Goal: Transaction & Acquisition: Book appointment/travel/reservation

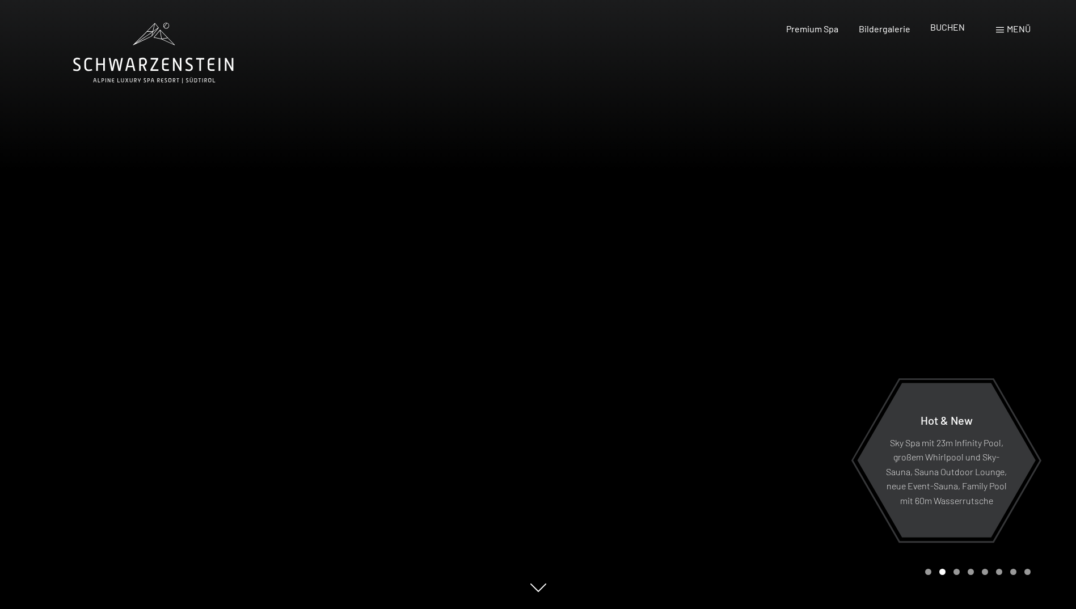
click at [937, 25] on span "BUCHEN" at bounding box center [947, 27] width 35 height 11
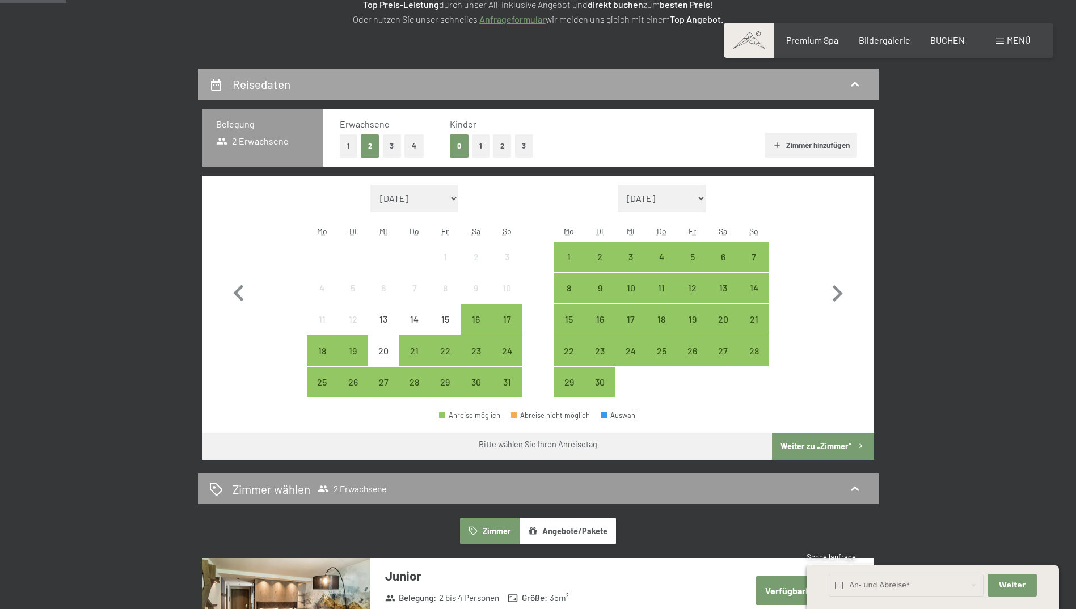
scroll to position [284, 0]
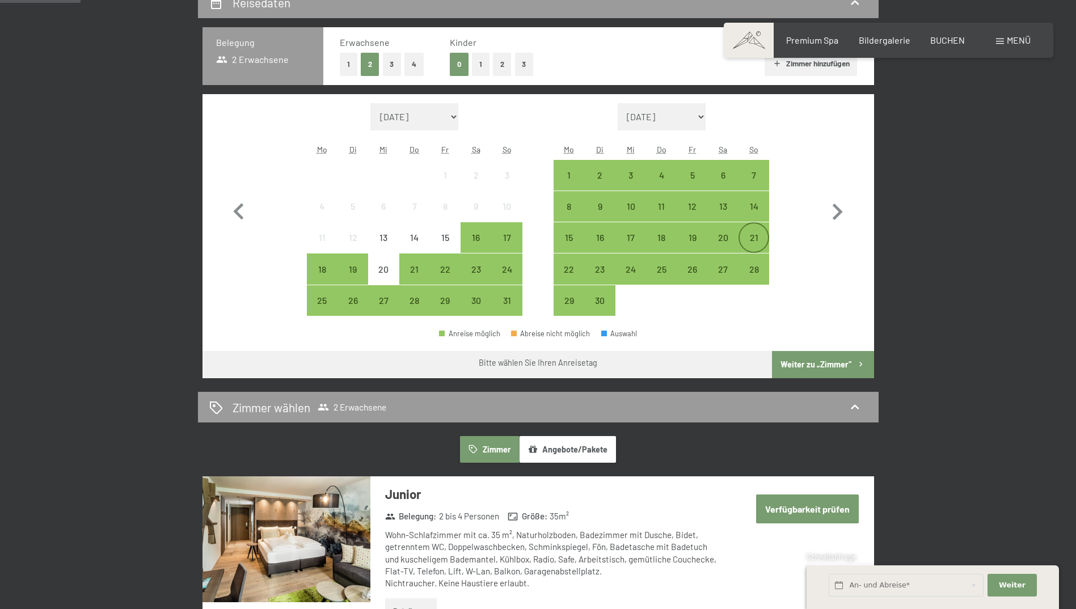
click at [753, 243] on div "21" at bounding box center [754, 247] width 28 height 28
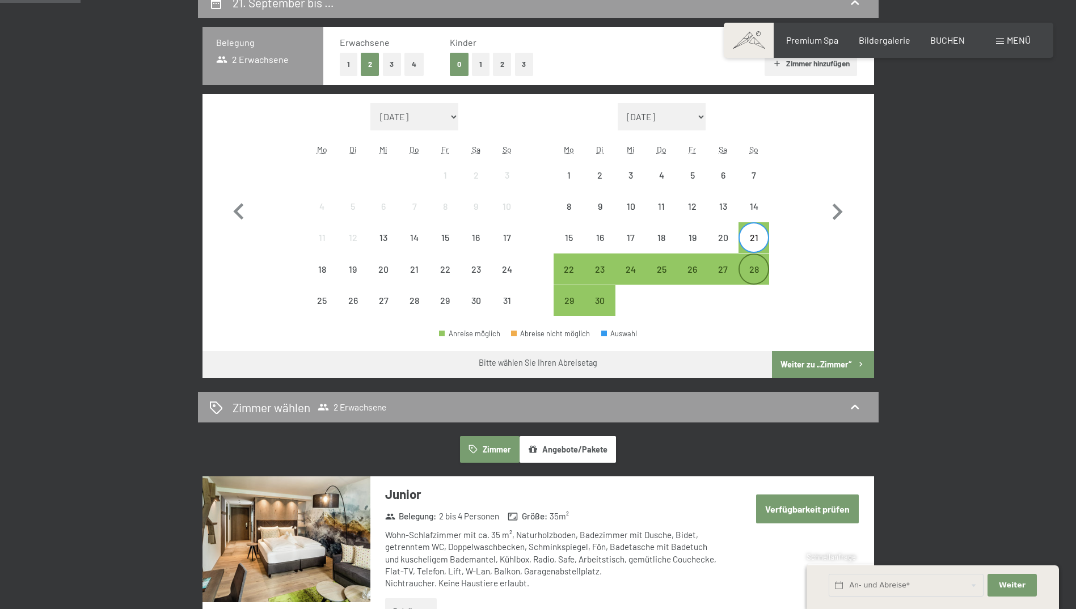
click at [753, 268] on div "28" at bounding box center [754, 279] width 28 height 28
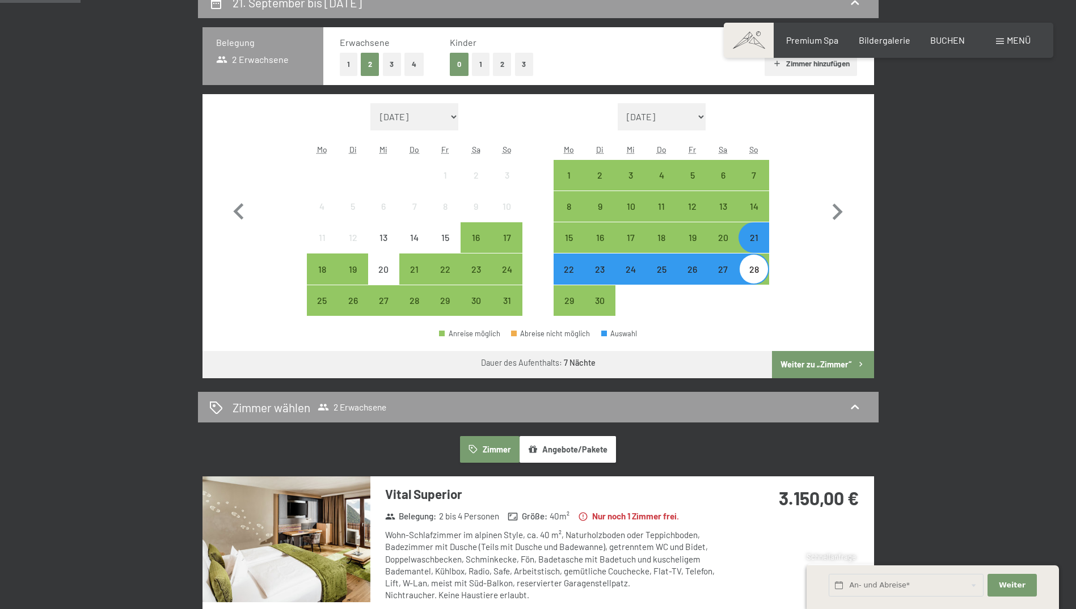
click at [808, 368] on button "Weiter zu „Zimmer“" at bounding box center [823, 364] width 102 height 27
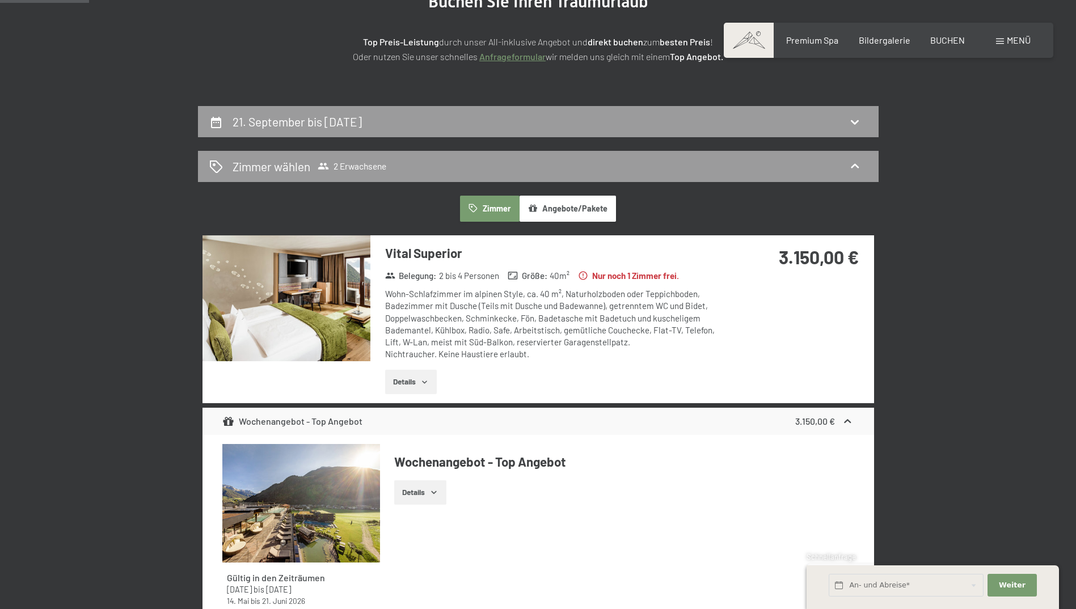
scroll to position [0, 0]
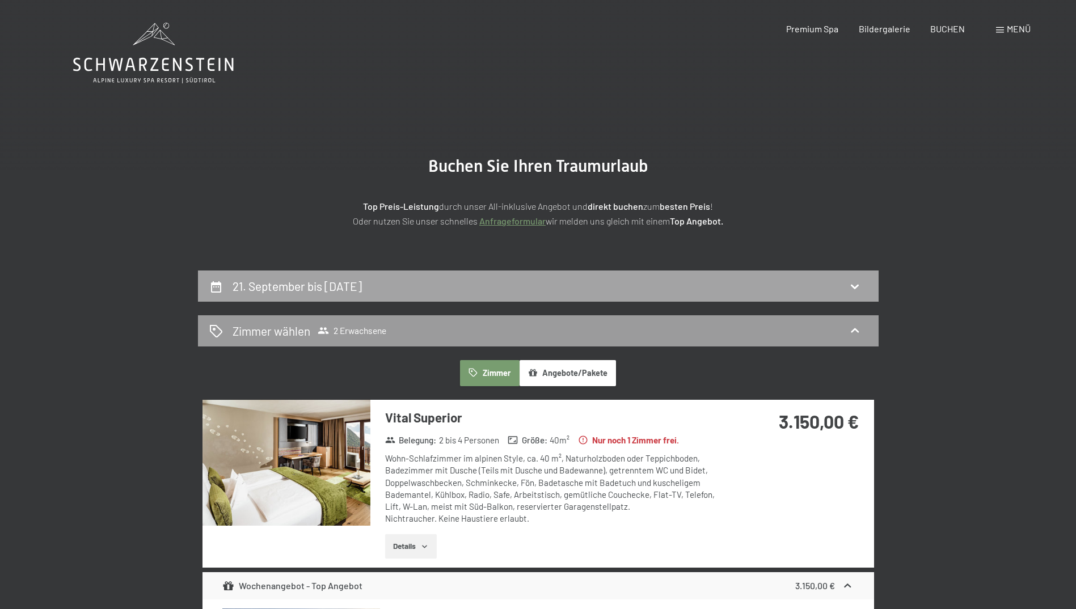
click at [772, 282] on div "21. September bis 28. September 2025" at bounding box center [538, 286] width 658 height 16
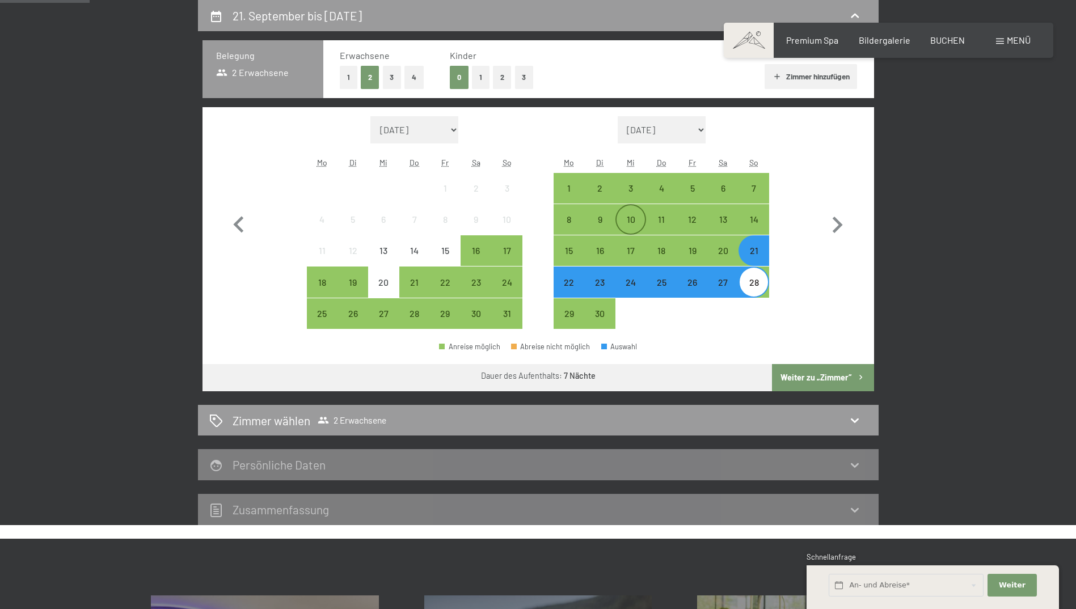
click at [624, 220] on div "10" at bounding box center [630, 229] width 28 height 28
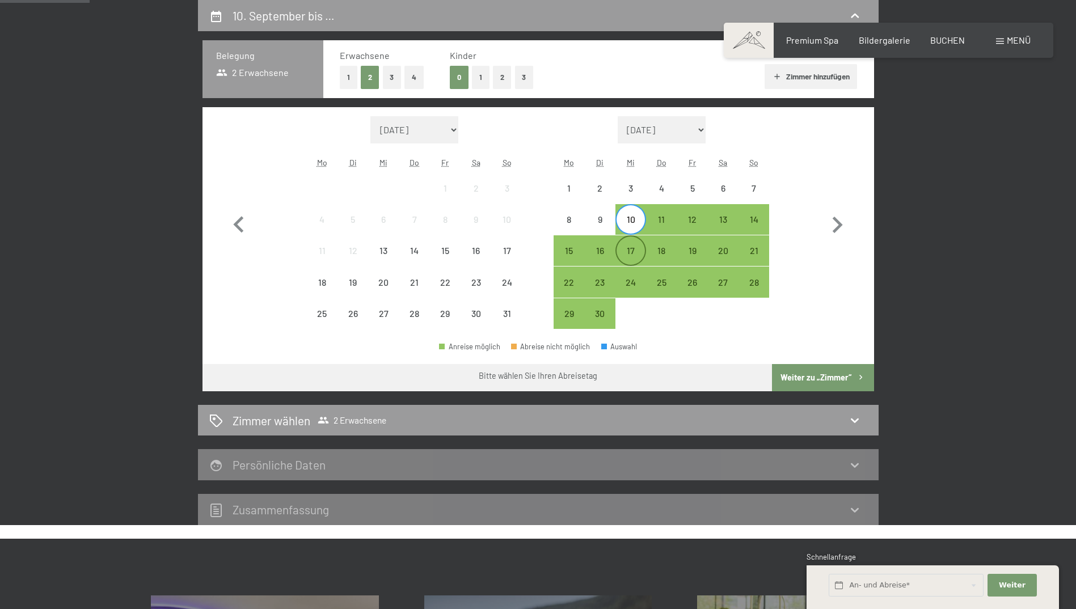
click at [630, 249] on div "17" at bounding box center [630, 260] width 28 height 28
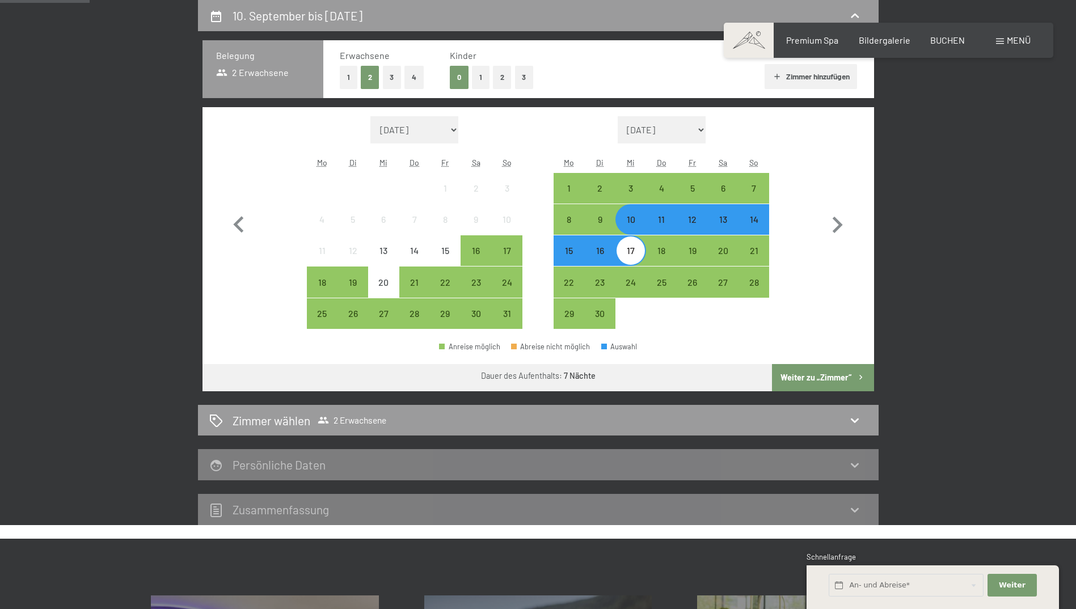
click at [810, 377] on button "Weiter zu „Zimmer“" at bounding box center [823, 377] width 102 height 27
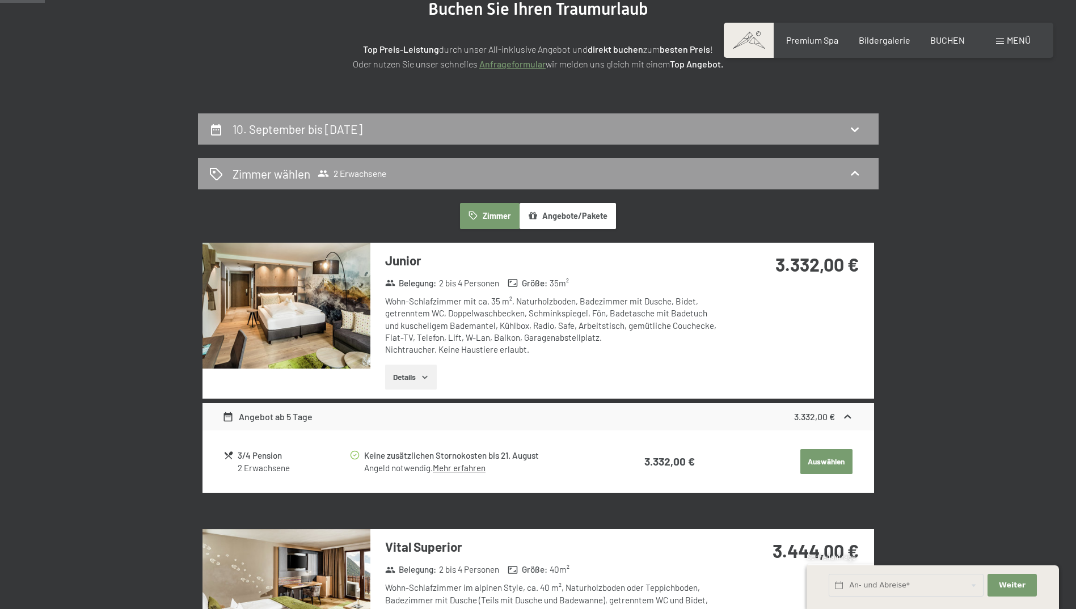
scroll to position [0, 0]
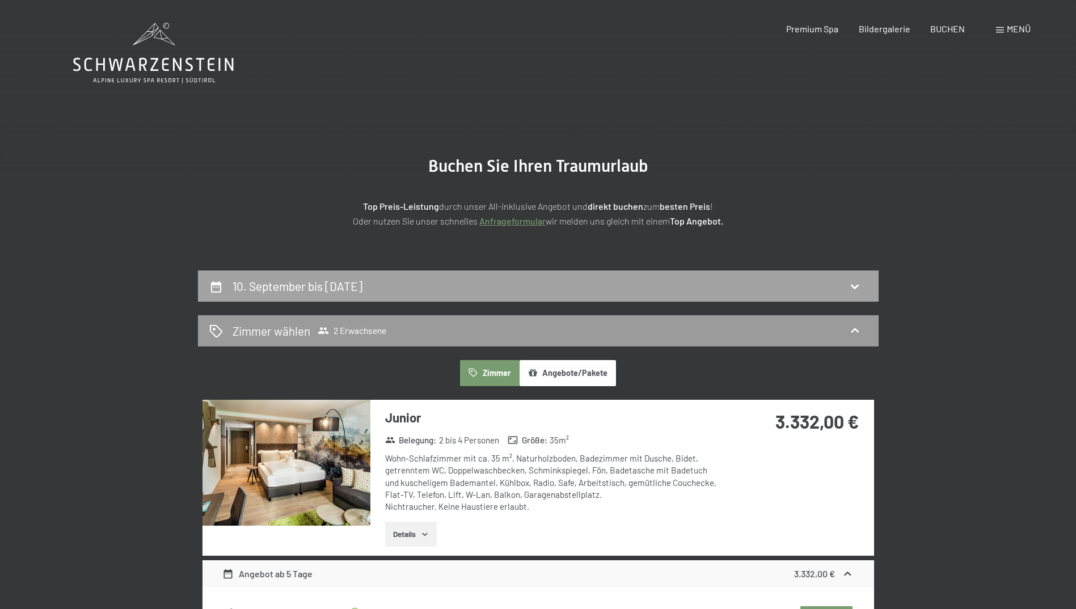
click at [817, 289] on div "10. September bis 17. September 2025" at bounding box center [538, 286] width 658 height 16
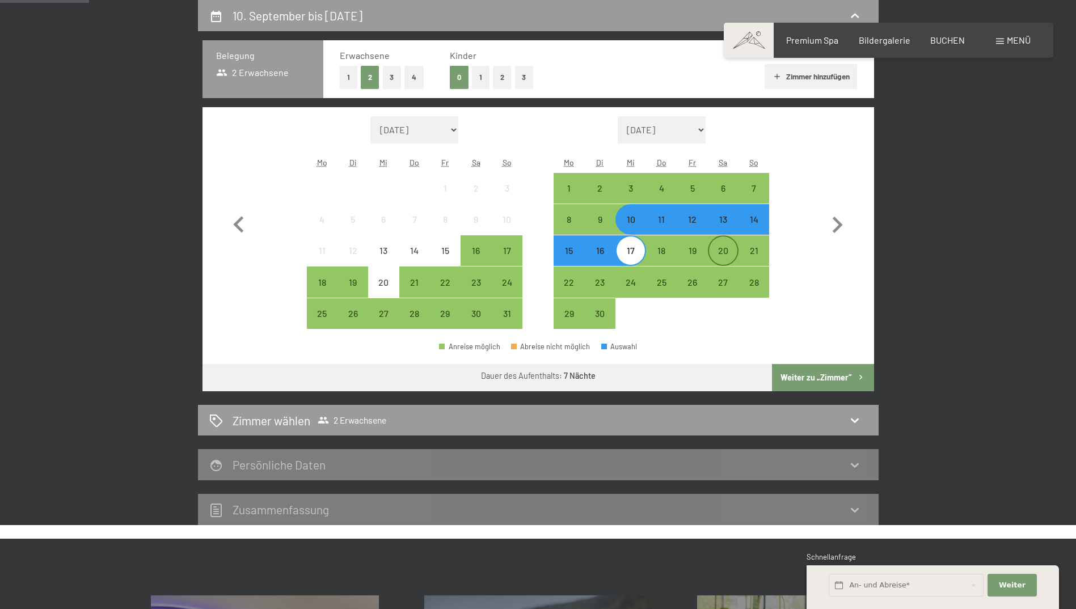
click at [731, 255] on div "20" at bounding box center [723, 260] width 28 height 28
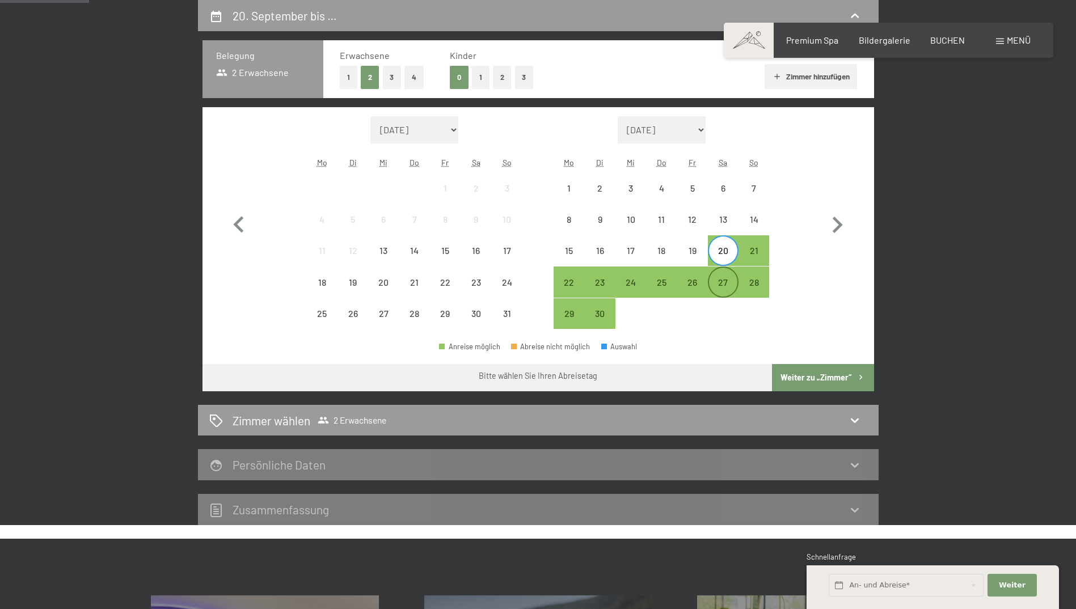
click at [713, 291] on div "27" at bounding box center [723, 292] width 28 height 28
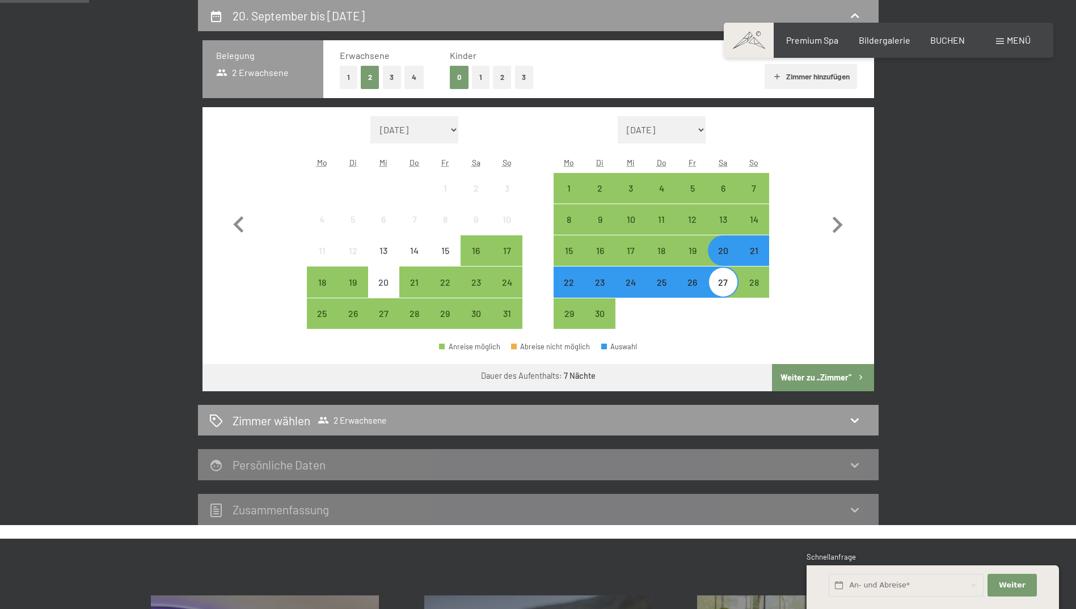
click at [802, 383] on button "Weiter zu „Zimmer“" at bounding box center [823, 377] width 102 height 27
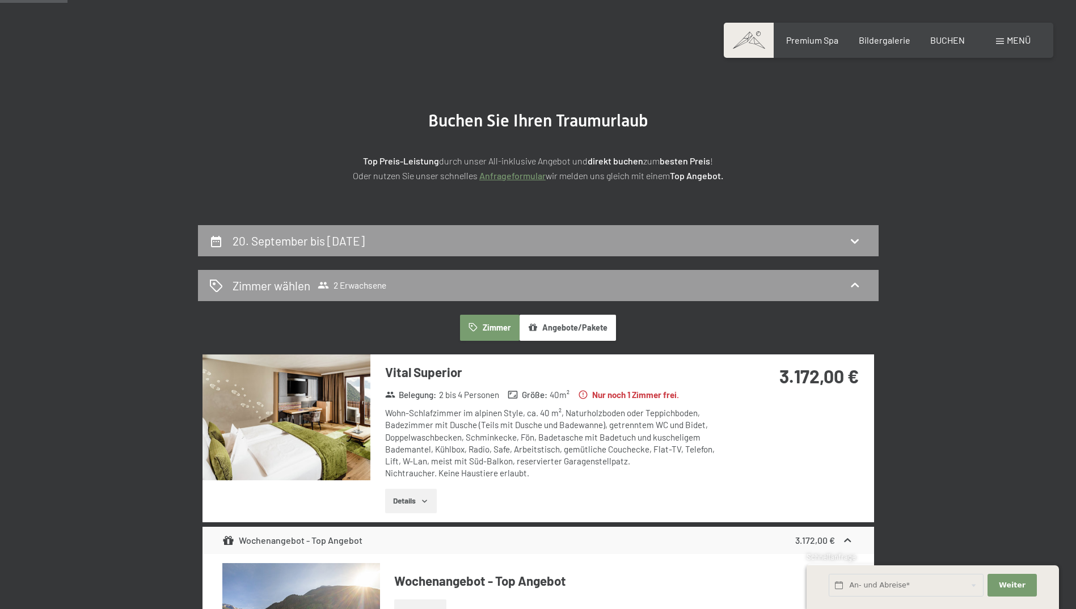
scroll to position [44, 0]
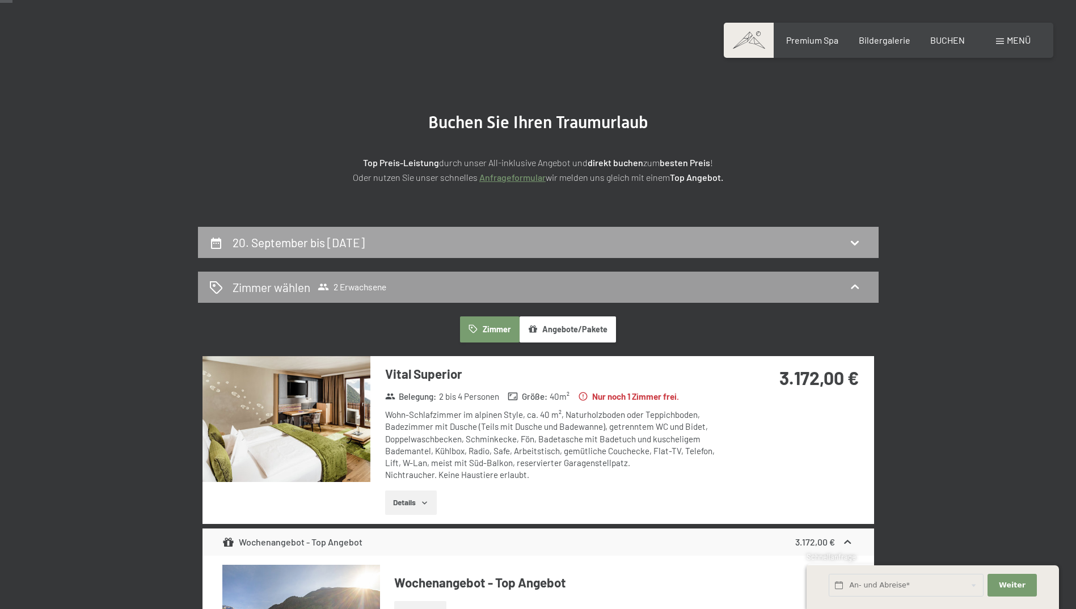
click at [836, 247] on div "20. September bis 27. September 2025" at bounding box center [538, 242] width 658 height 16
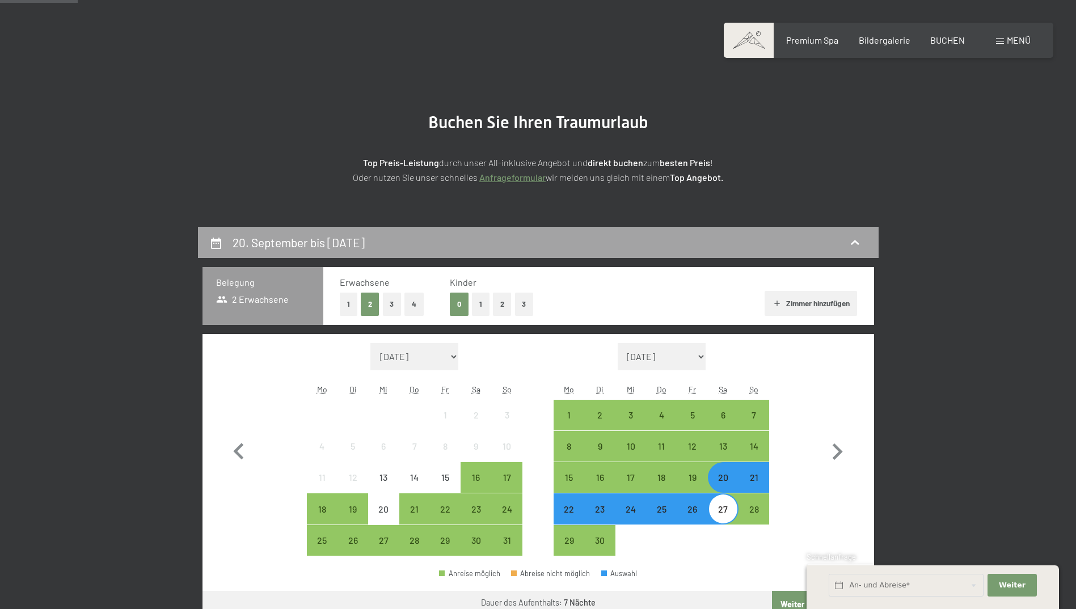
scroll to position [271, 0]
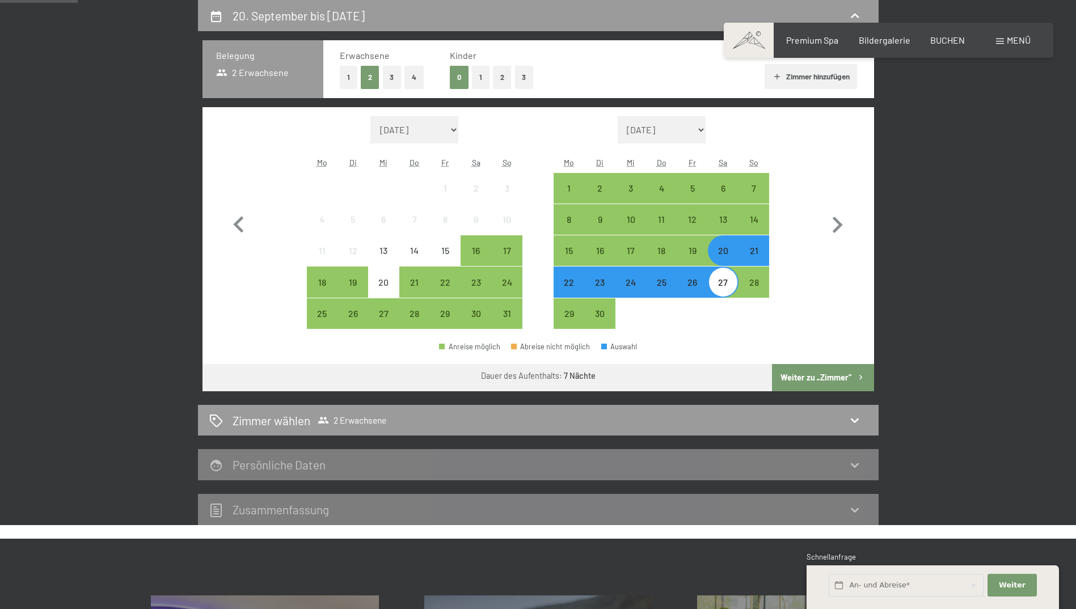
click at [753, 251] on div "21" at bounding box center [754, 260] width 28 height 28
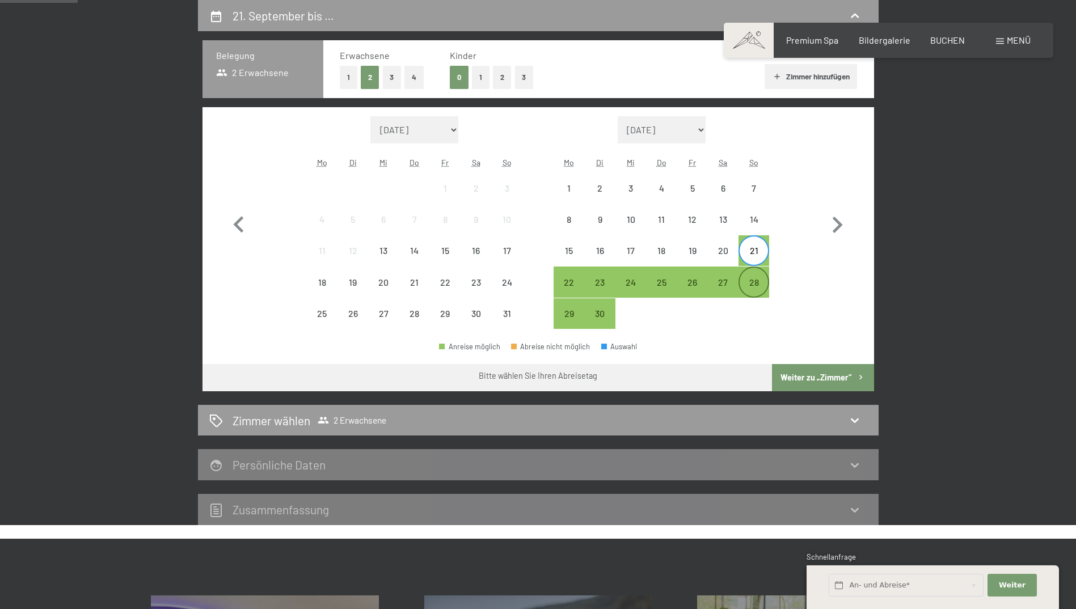
click at [753, 282] on div "28" at bounding box center [754, 292] width 28 height 28
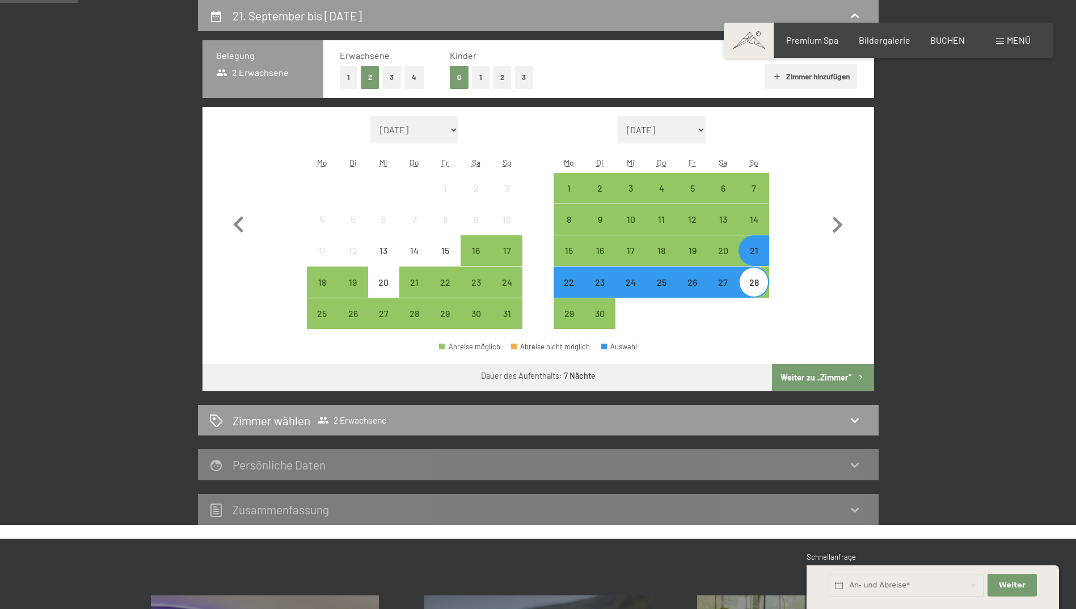
click at [805, 371] on button "Weiter zu „Zimmer“" at bounding box center [823, 377] width 102 height 27
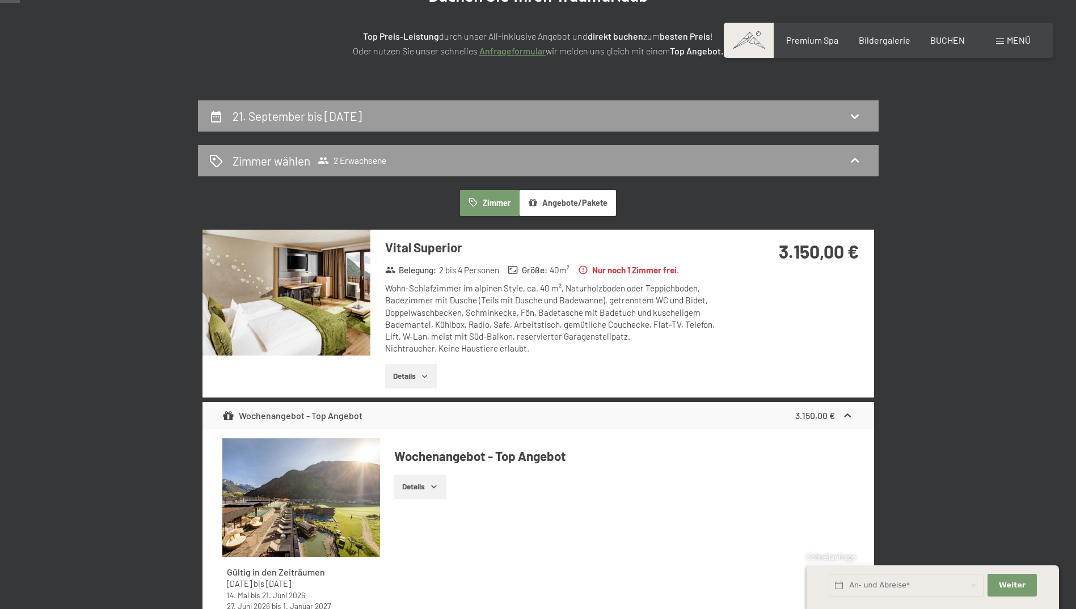
scroll to position [0, 0]
